Goal: Check status: Check status

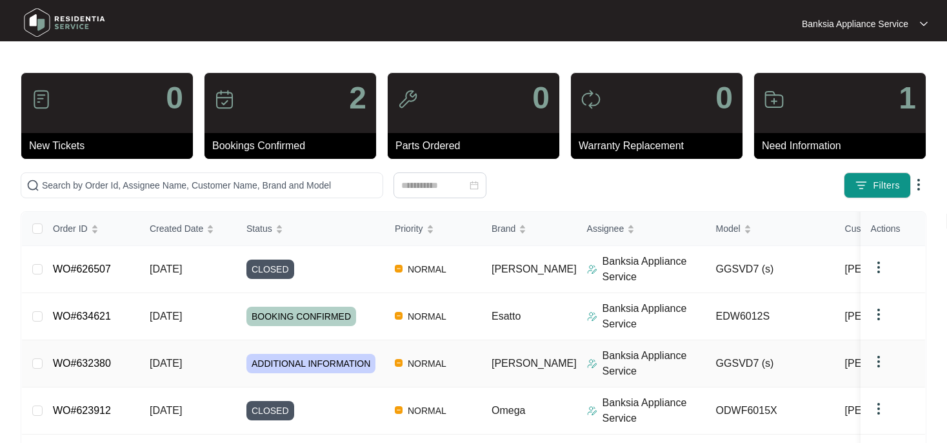
click at [92, 365] on link "WO#632380" at bounding box center [82, 362] width 58 height 11
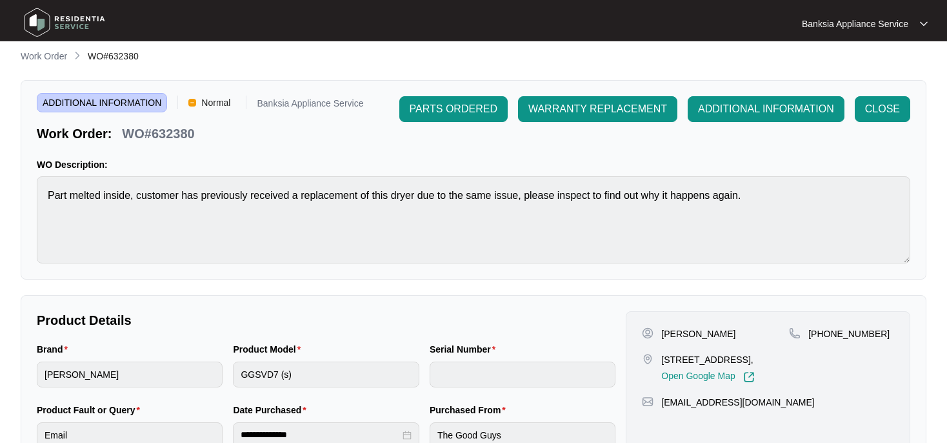
scroll to position [3, 0]
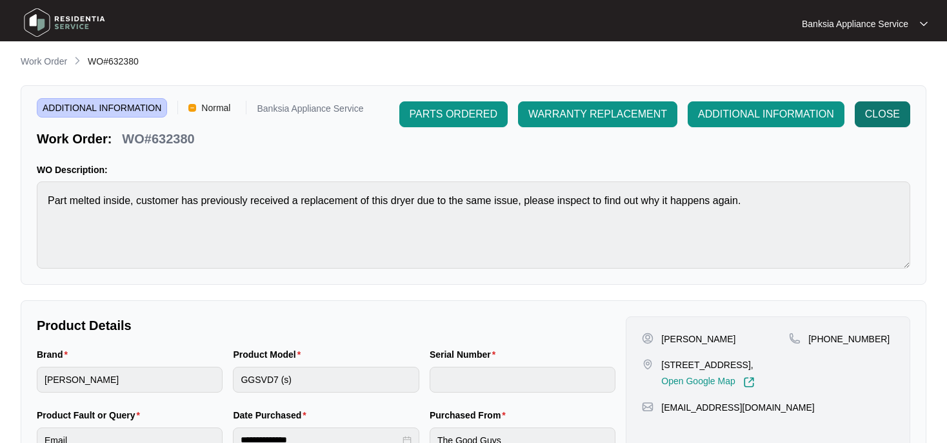
click at [881, 117] on span "CLOSE" at bounding box center [882, 113] width 35 height 15
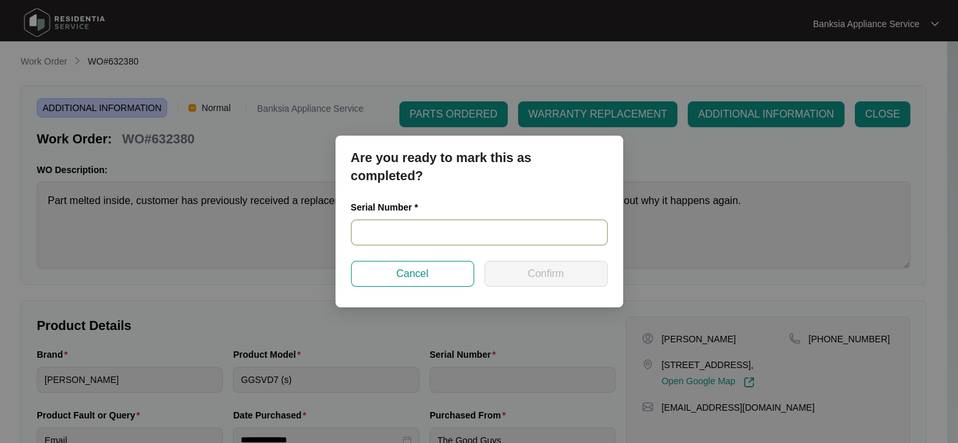
click at [388, 225] on input "text" at bounding box center [479, 232] width 257 height 26
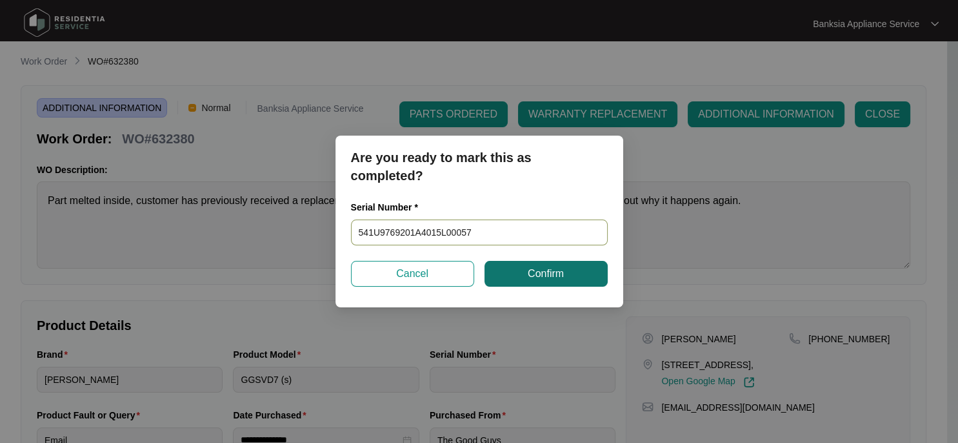
type input "541U9769201A4015L00057"
click at [559, 274] on span "Confirm" at bounding box center [546, 273] width 36 height 15
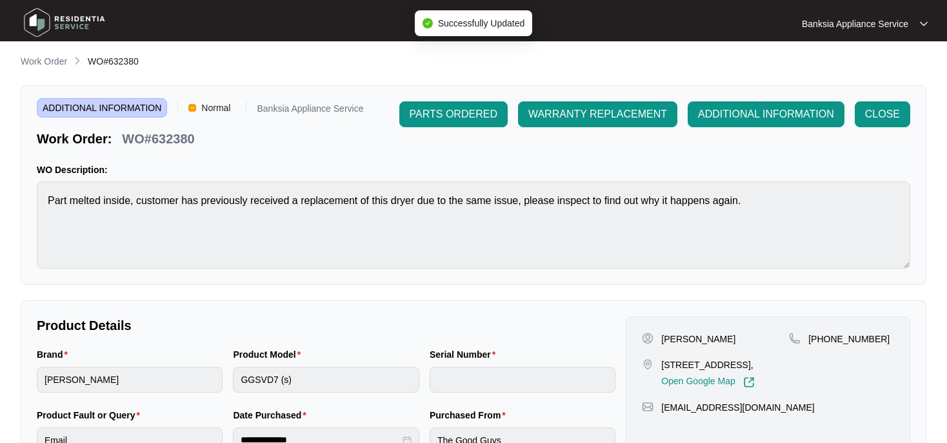
type input "541U9769201A4015L00057"
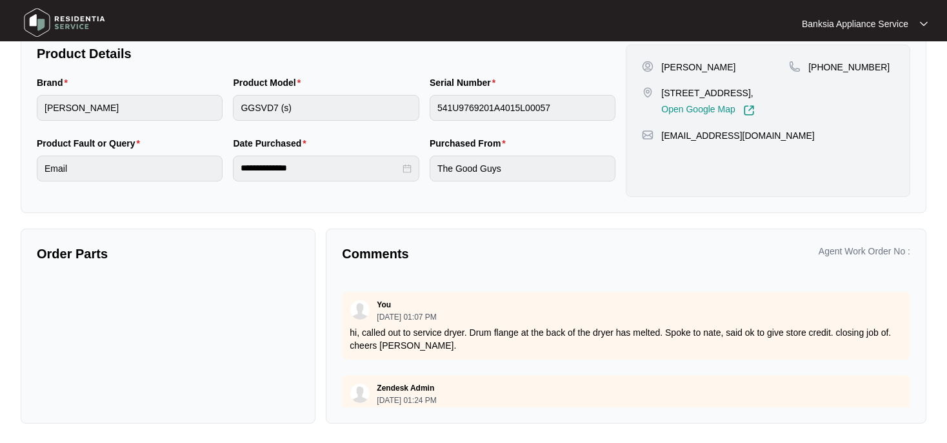
scroll to position [521, 0]
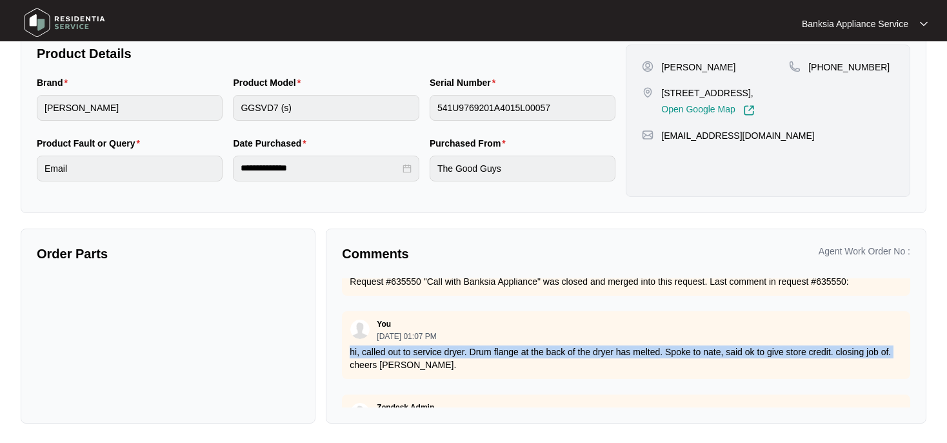
drag, startPoint x: 350, startPoint y: 337, endPoint x: 895, endPoint y: 334, distance: 545.2
click at [895, 335] on div "You [DATE] 01:07 PM hi, called out to service dryer. Drum flange at the back of…" at bounding box center [626, 345] width 568 height 68
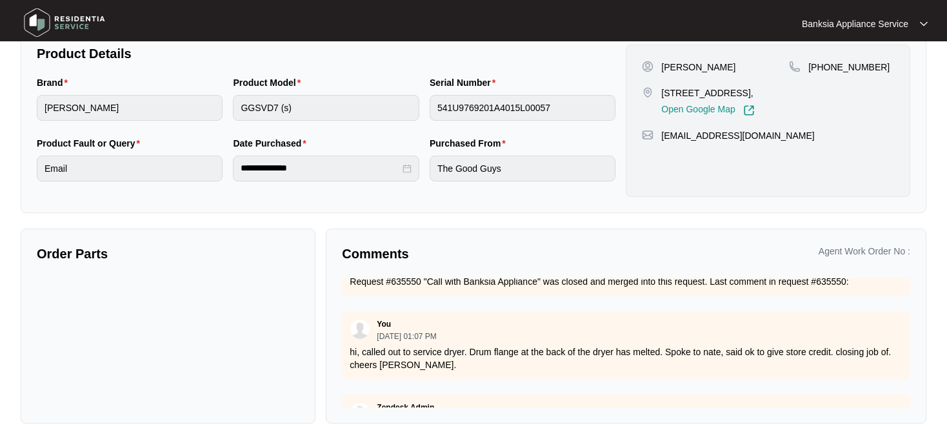
click at [711, 379] on div "Zendesk Admin [DATE] 10:56 AM product files attached If you need any further as…" at bounding box center [626, 342] width 568 height 129
